Goal: Task Accomplishment & Management: Manage account settings

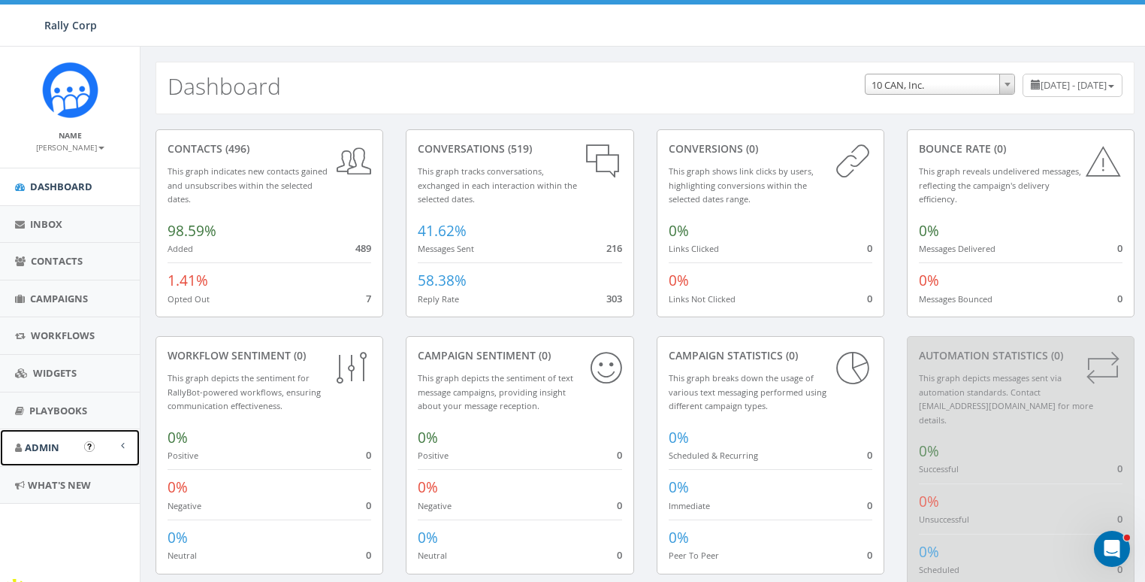
click at [28, 446] on span "Admin" at bounding box center [42, 447] width 35 height 14
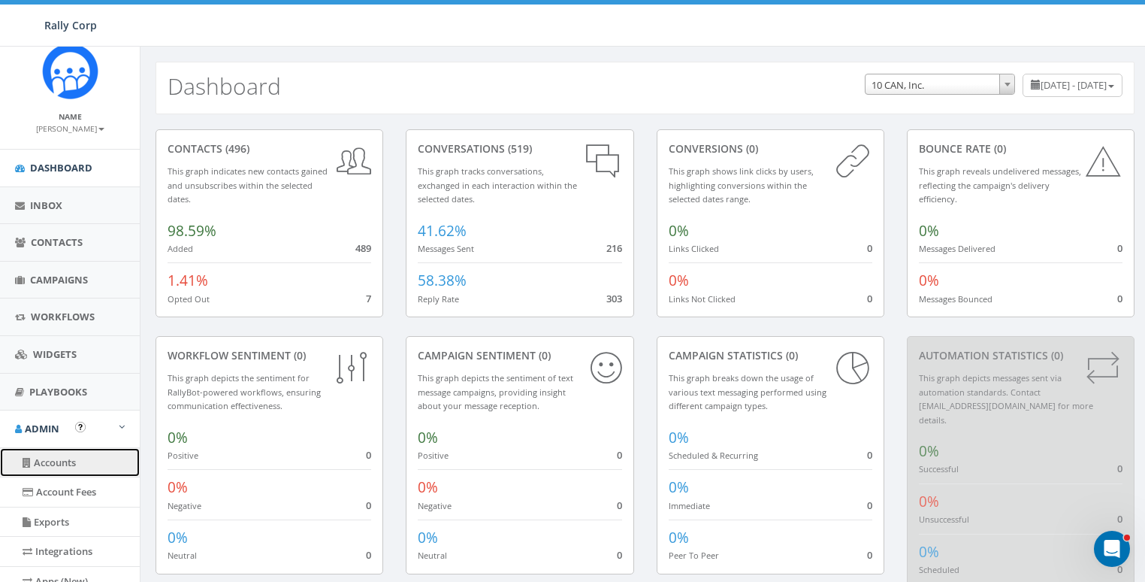
click at [58, 457] on link "Accounts" at bounding box center [70, 462] width 140 height 29
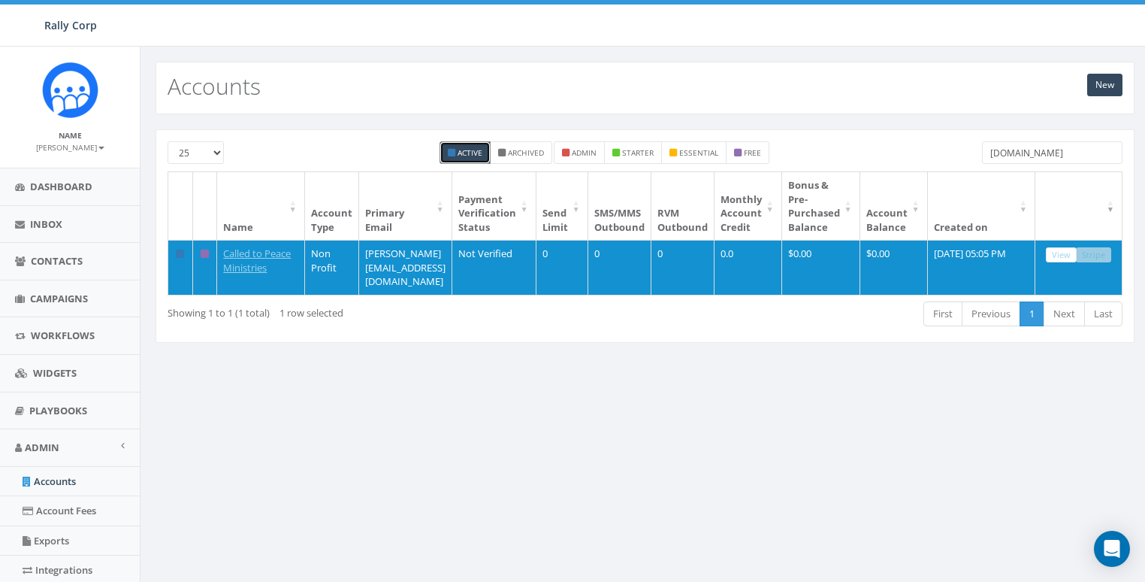
click at [1046, 150] on input "calledtopeace.org" at bounding box center [1052, 152] width 141 height 23
paste input "Bonobos"
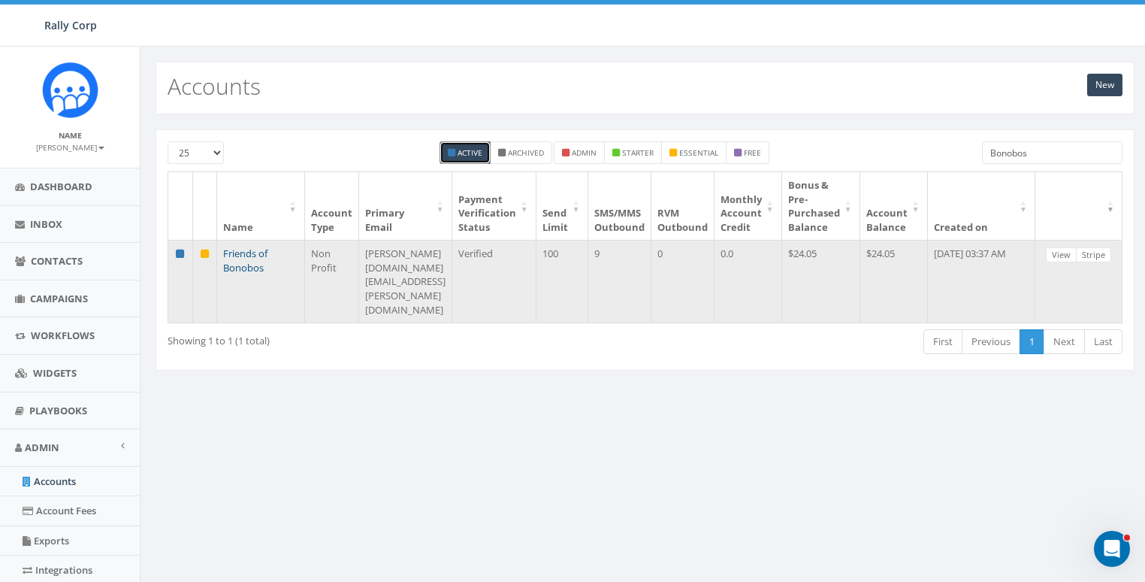
type input "Bonobos"
click at [245, 249] on link "Friends of Bonobos" at bounding box center [245, 261] width 44 height 28
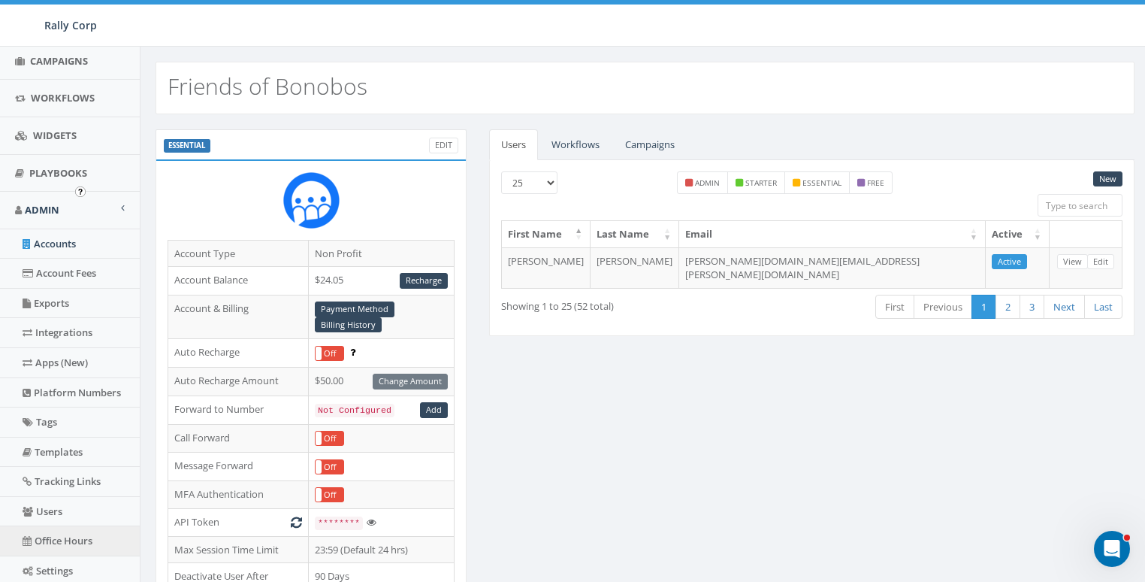
scroll to position [254, 0]
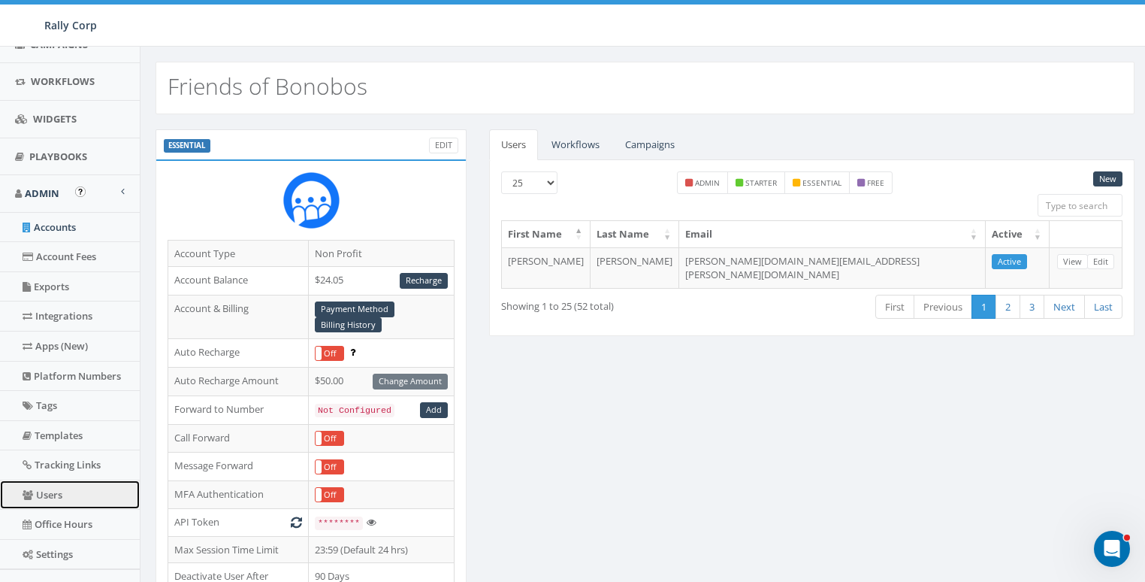
click at [48, 491] on link "Users" at bounding box center [70, 494] width 140 height 29
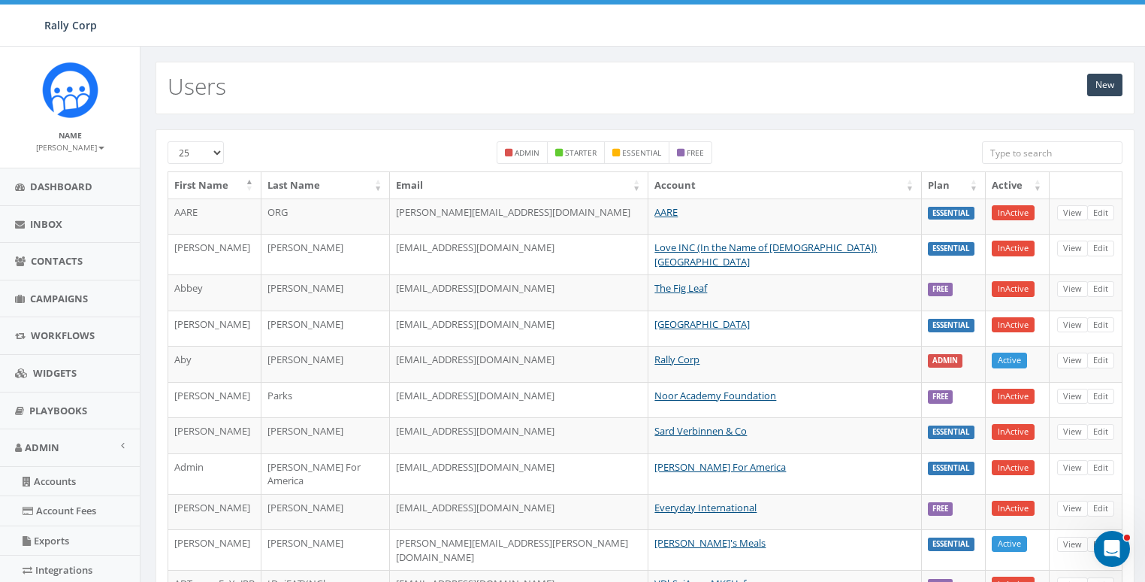
click at [1033, 157] on input "search" at bounding box center [1052, 152] width 141 height 23
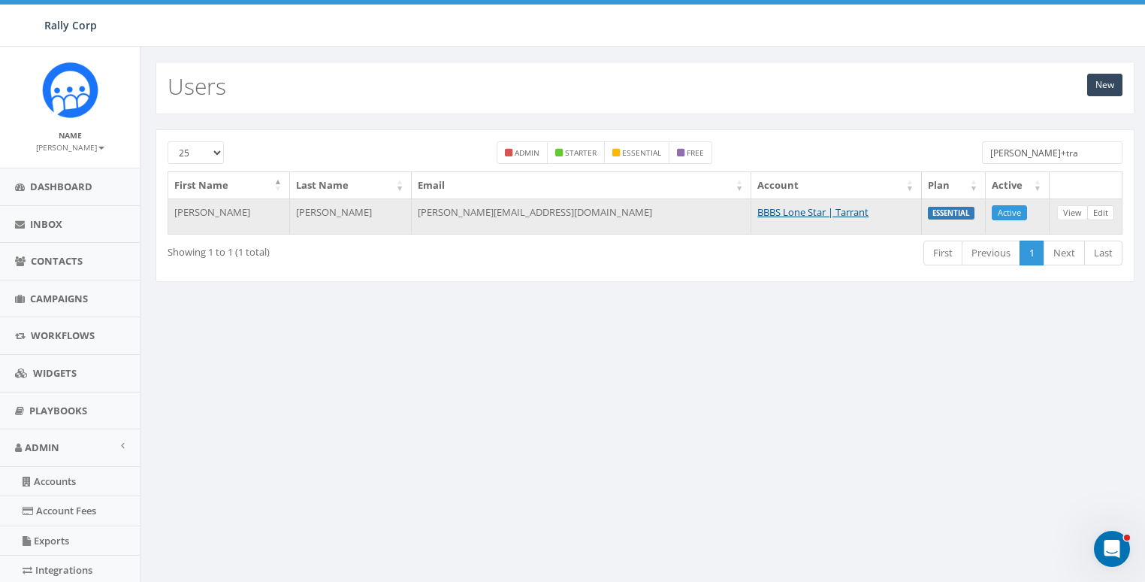
type input "[PERSON_NAME]+tra"
click at [1100, 211] on link "Edit" at bounding box center [1101, 213] width 27 height 16
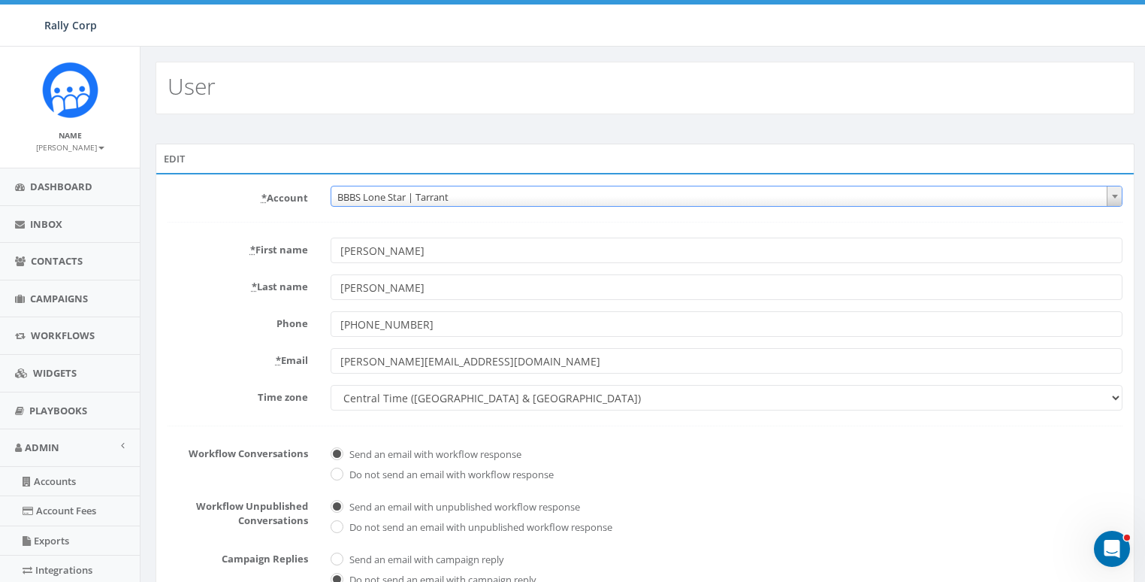
click at [485, 190] on span "BBBS Lone Star | Tarrant" at bounding box center [726, 196] width 791 height 21
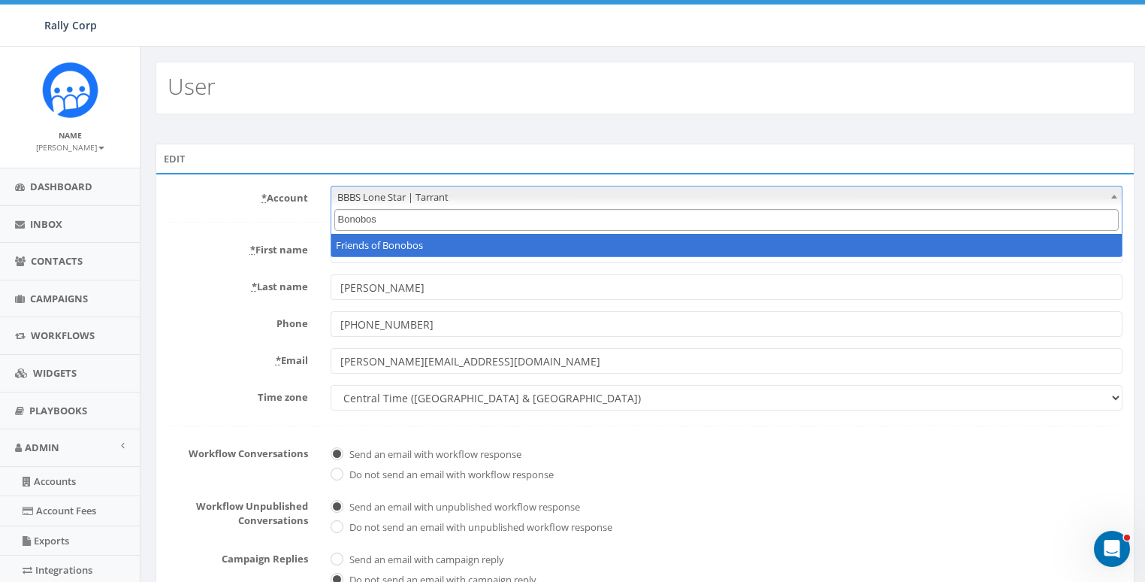
type input "Bonobos"
select select "1047"
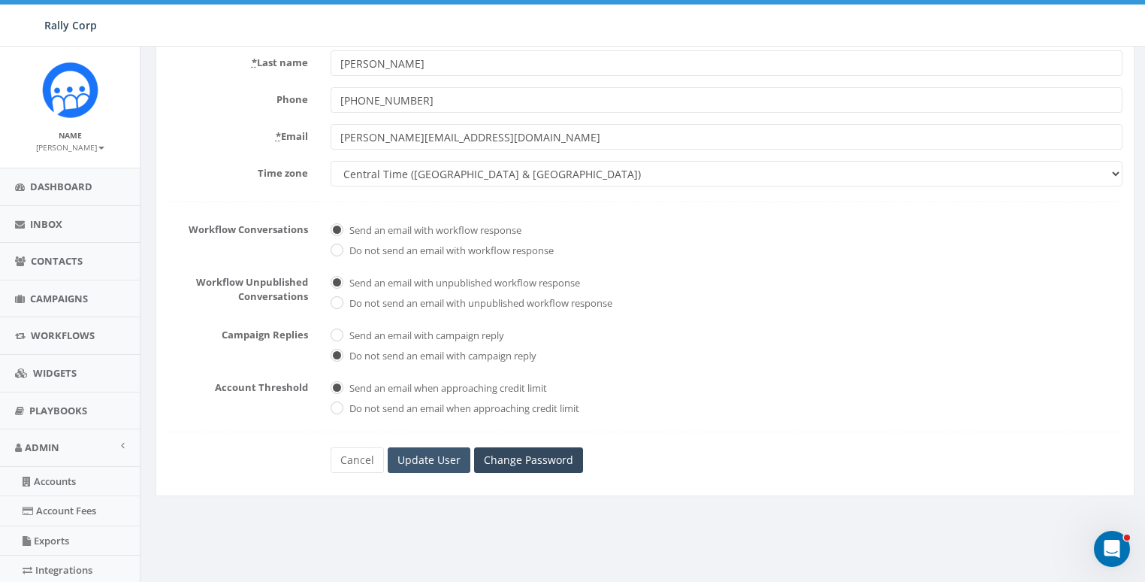
scroll to position [317, 0]
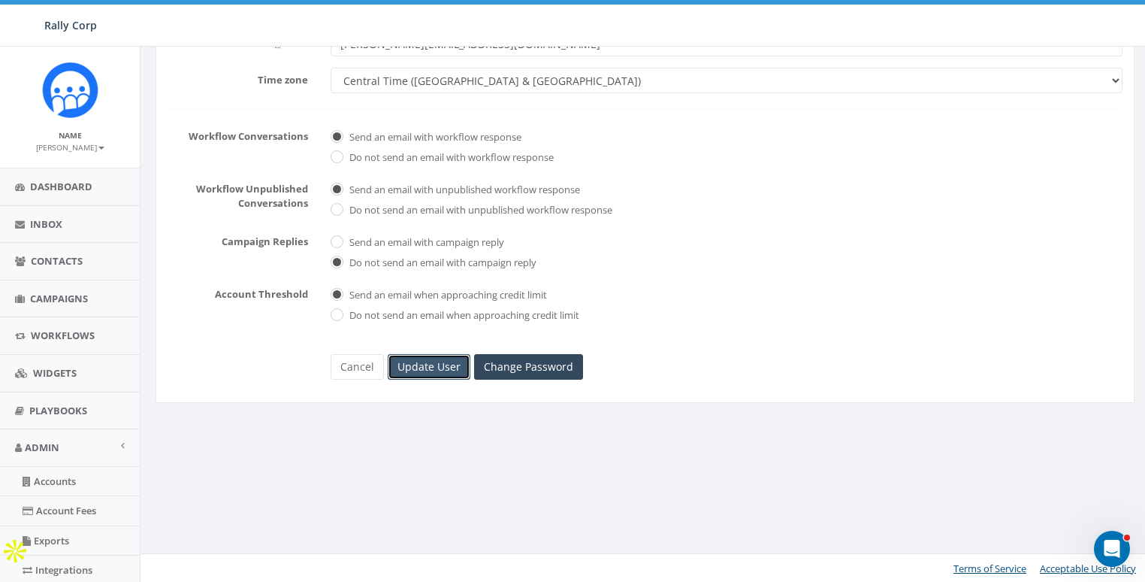
click at [437, 367] on input "Update User" at bounding box center [429, 367] width 83 height 26
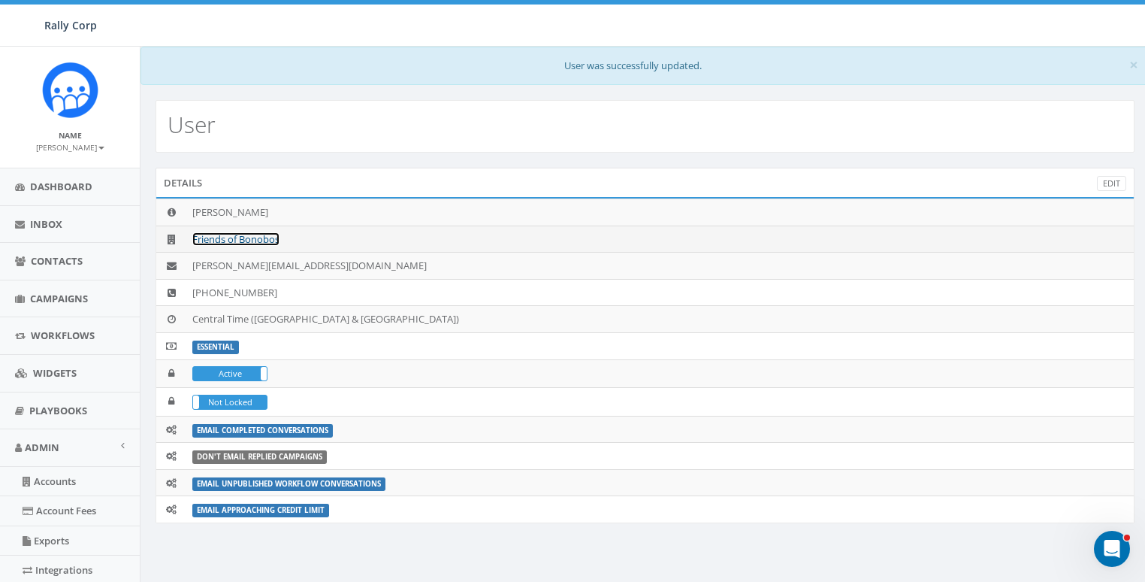
click at [222, 238] on link "Friends of Bonobos" at bounding box center [235, 239] width 87 height 14
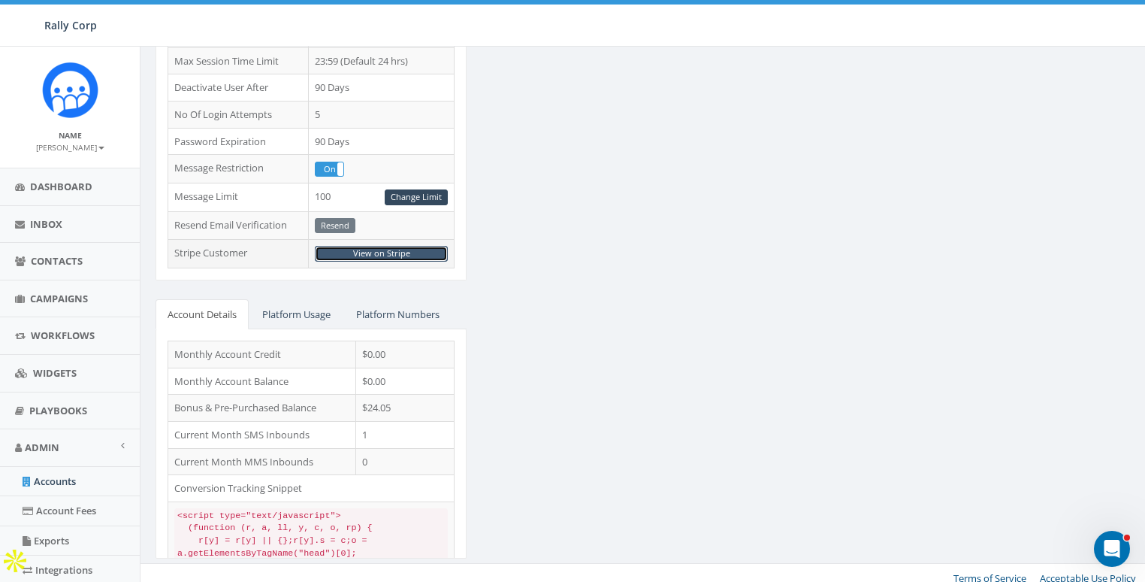
click at [377, 246] on link "View on Stripe" at bounding box center [381, 254] width 133 height 16
